Goal: Transaction & Acquisition: Subscribe to service/newsletter

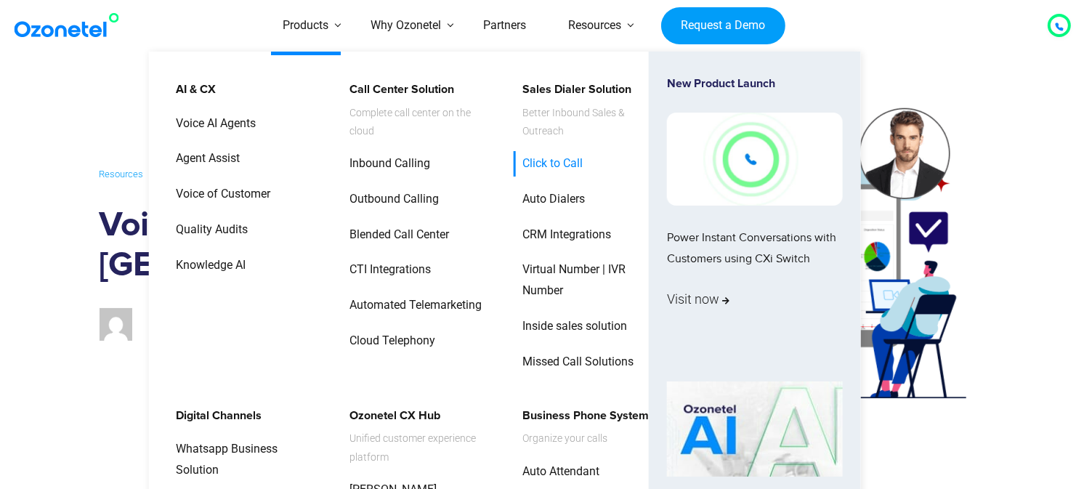
click at [555, 151] on link "Click to Call" at bounding box center [549, 163] width 72 height 25
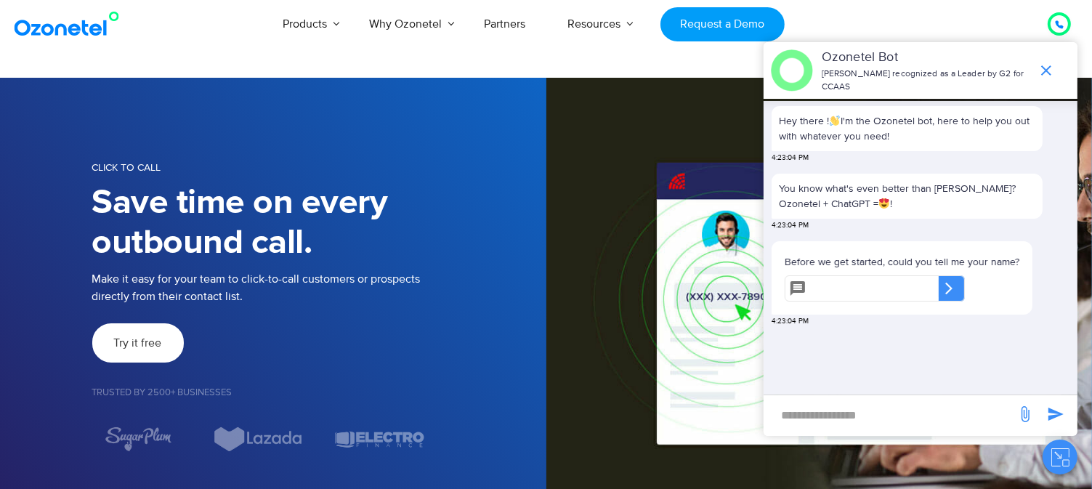
click at [131, 350] on link "Try it free" at bounding box center [138, 342] width 92 height 39
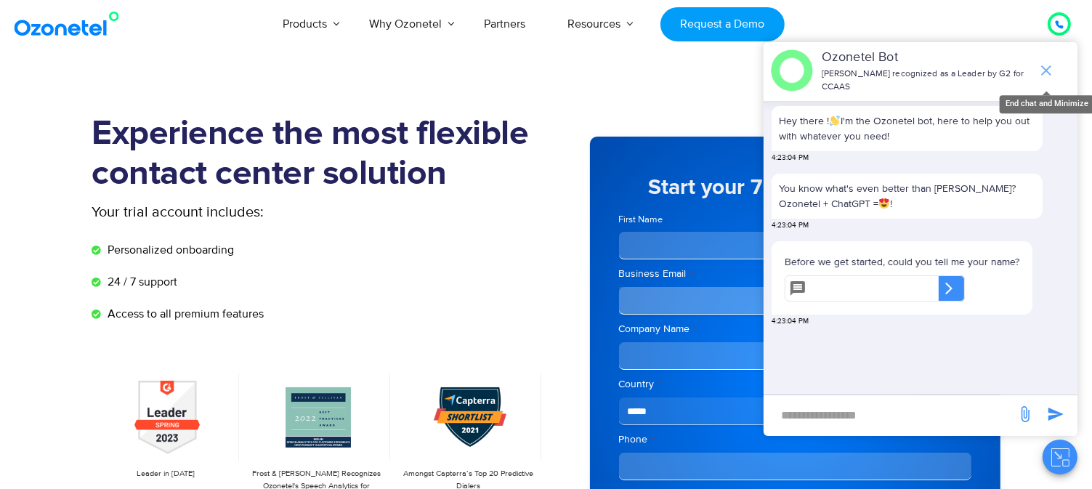
click at [1048, 63] on icon "end chat or minimize" at bounding box center [1046, 70] width 17 height 17
